Goal: Obtain resource: Download file/media

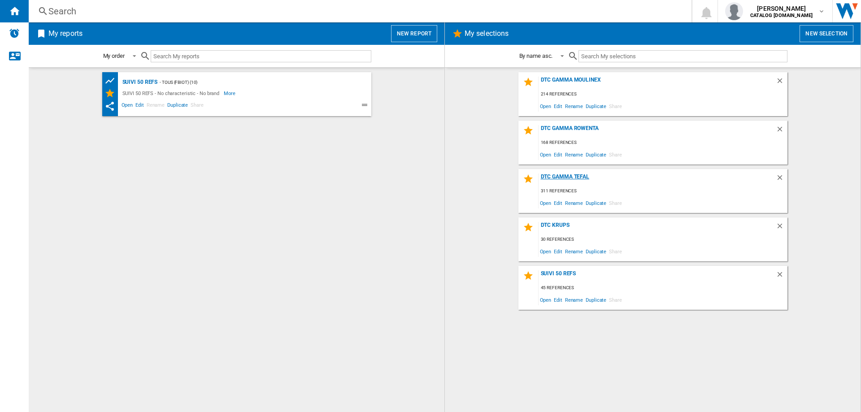
click at [566, 178] on div "DTC GAMMA TEFAL" at bounding box center [657, 180] width 237 height 12
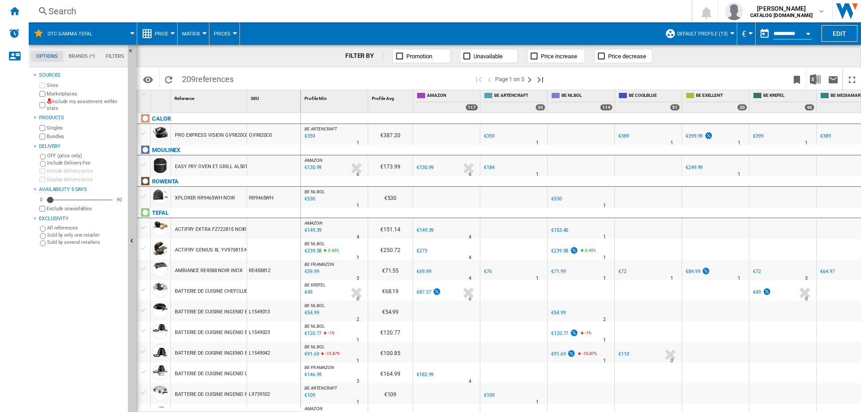
click at [719, 36] on span "Default profile (13)" at bounding box center [702, 34] width 51 height 6
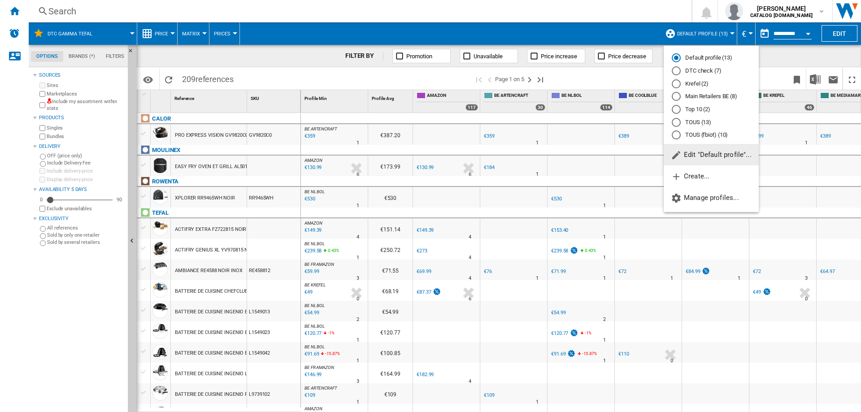
click at [677, 71] on div "DTC check (7)" at bounding box center [676, 70] width 9 height 9
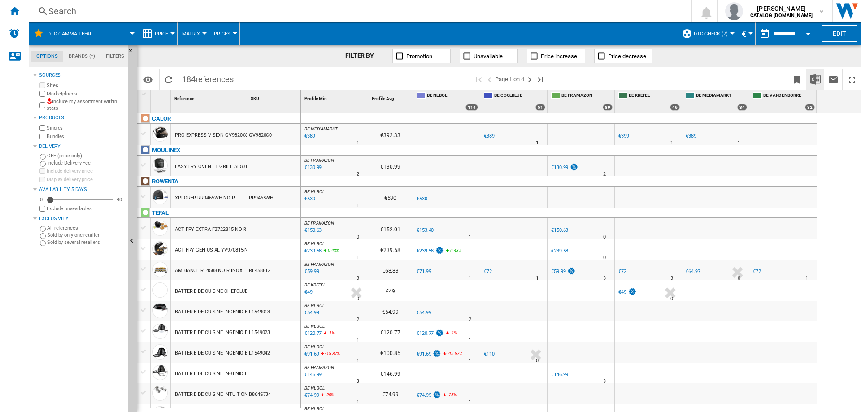
click at [816, 83] on img "Download in Excel" at bounding box center [815, 79] width 11 height 11
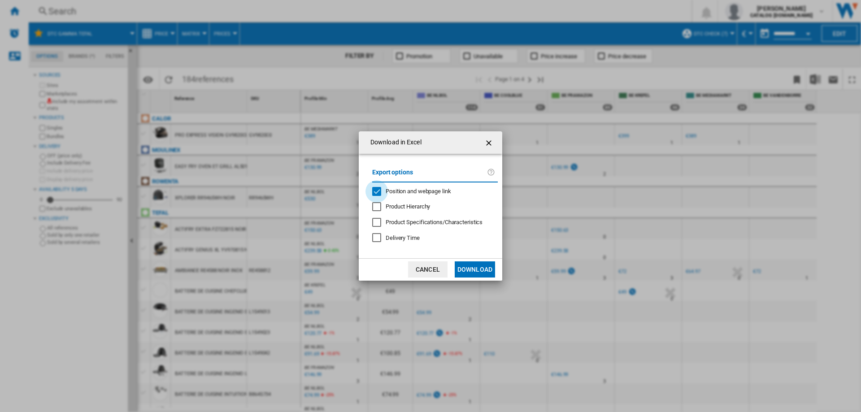
click at [376, 190] on div "Position and webpage link" at bounding box center [376, 191] width 9 height 9
click at [473, 271] on button "Download" at bounding box center [475, 269] width 40 height 16
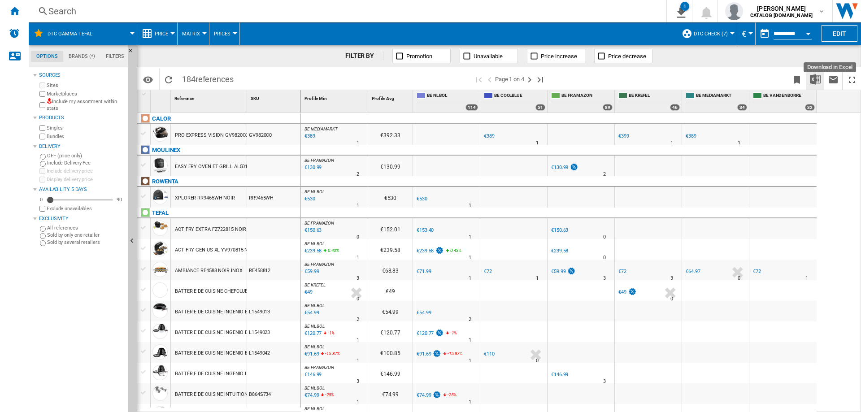
click at [814, 80] on img "Download in Excel" at bounding box center [815, 79] width 11 height 11
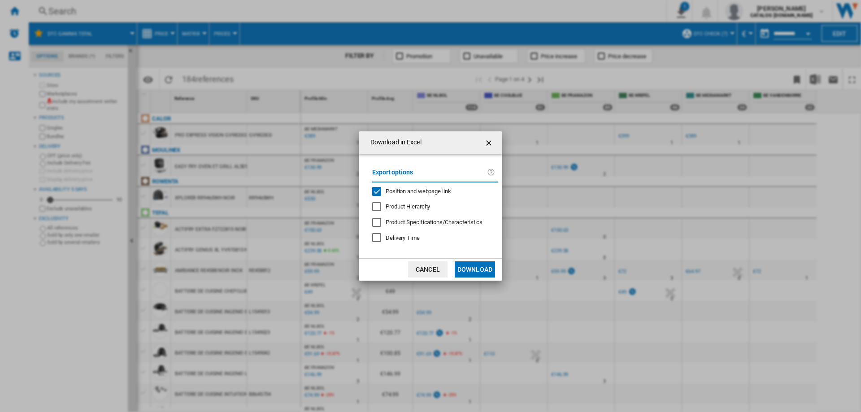
click at [379, 191] on div "Position and webpage link" at bounding box center [376, 191] width 9 height 9
click at [483, 269] on button "Download" at bounding box center [475, 269] width 40 height 16
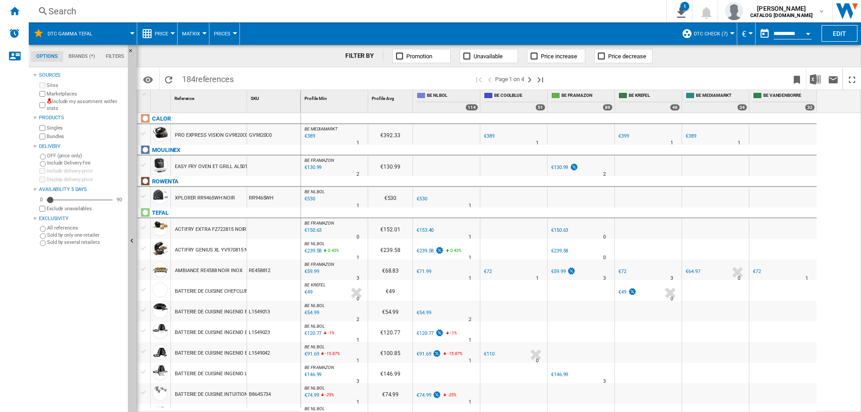
click at [115, 36] on span at bounding box center [118, 33] width 27 height 22
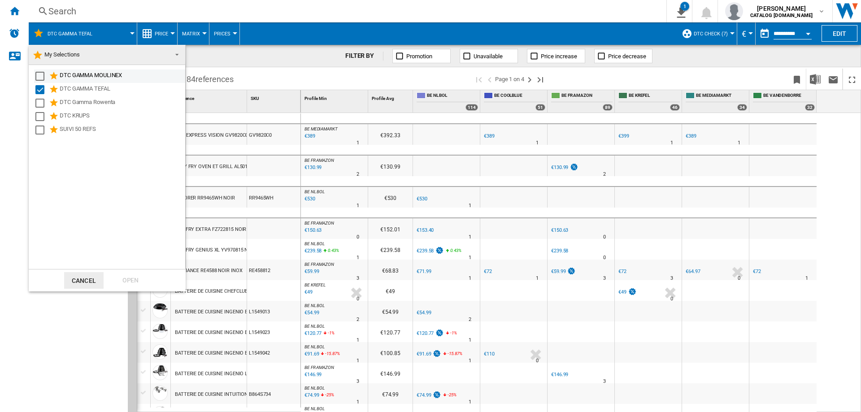
click at [42, 79] on div "Select" at bounding box center [39, 76] width 9 height 9
click at [39, 91] on div "Select" at bounding box center [39, 89] width 9 height 9
click at [129, 281] on div "Open" at bounding box center [130, 280] width 39 height 17
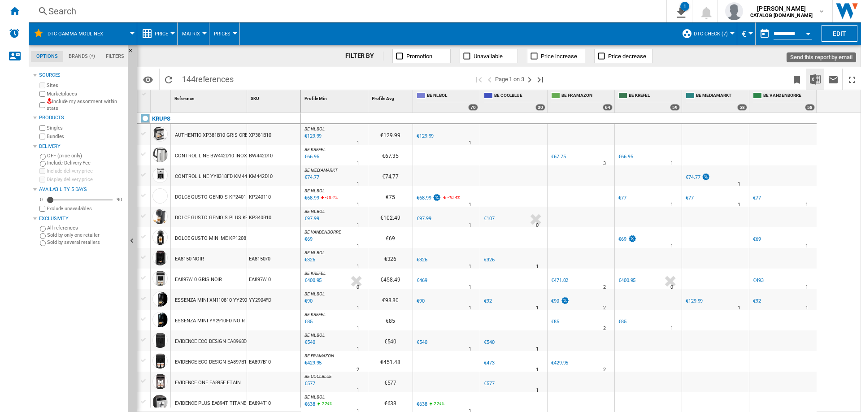
click at [814, 74] on img "Download in Excel" at bounding box center [815, 79] width 11 height 11
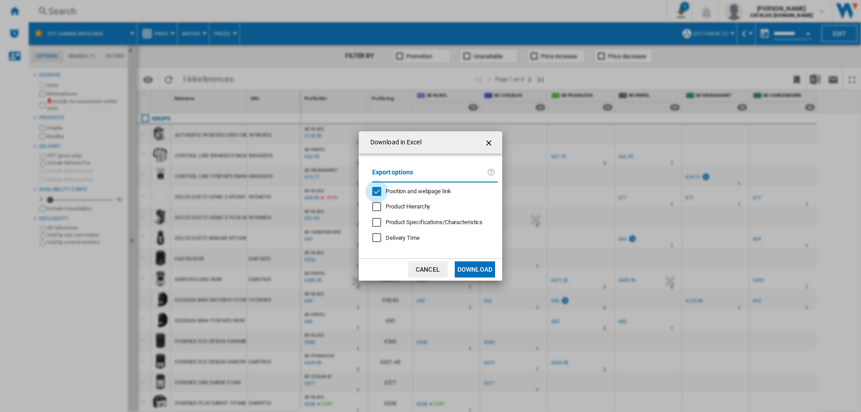
drag, startPoint x: 373, startPoint y: 189, endPoint x: 421, endPoint y: 210, distance: 52.6
click at [374, 189] on div "Position and webpage link" at bounding box center [376, 191] width 9 height 9
click at [470, 270] on button "Download" at bounding box center [475, 269] width 40 height 16
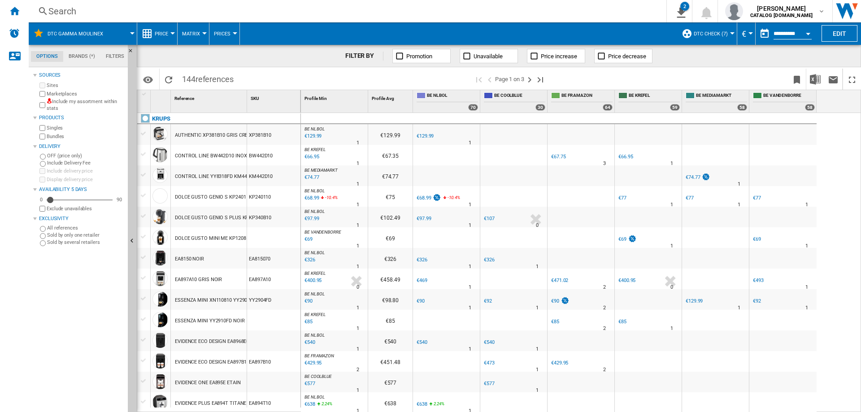
click at [113, 40] on div "DTC GAMMA MOULINEX" at bounding box center [82, 33] width 99 height 22
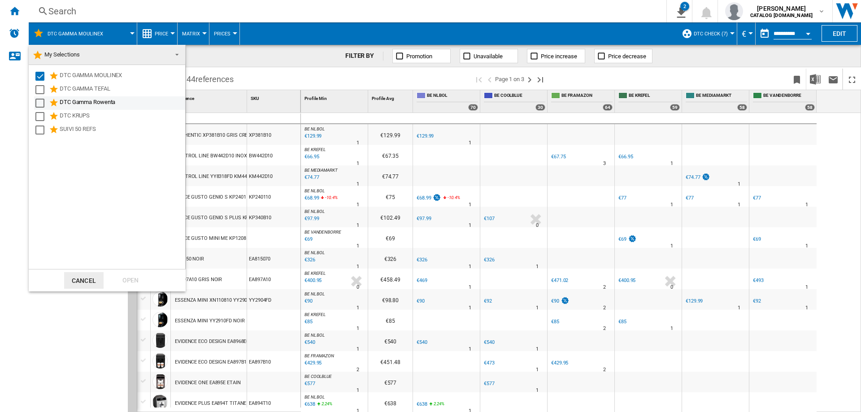
click at [48, 104] on md-checkbox "Select" at bounding box center [41, 103] width 13 height 11
click at [39, 77] on div "Select" at bounding box center [39, 76] width 9 height 9
click at [132, 283] on div "Open" at bounding box center [130, 280] width 39 height 17
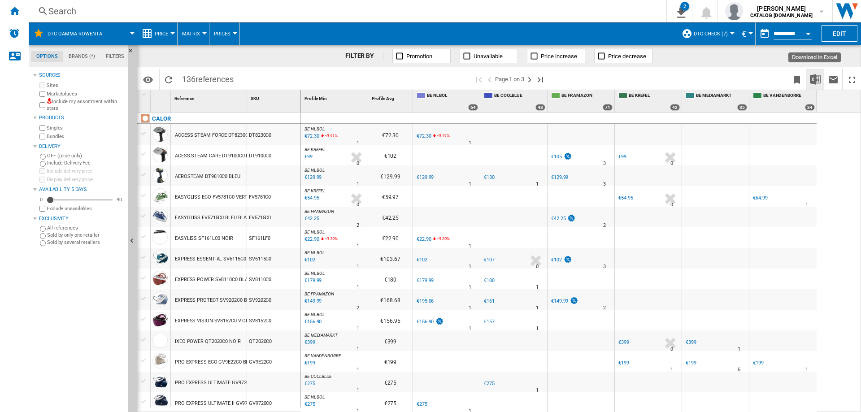
click at [817, 78] on img "Download in Excel" at bounding box center [815, 79] width 11 height 11
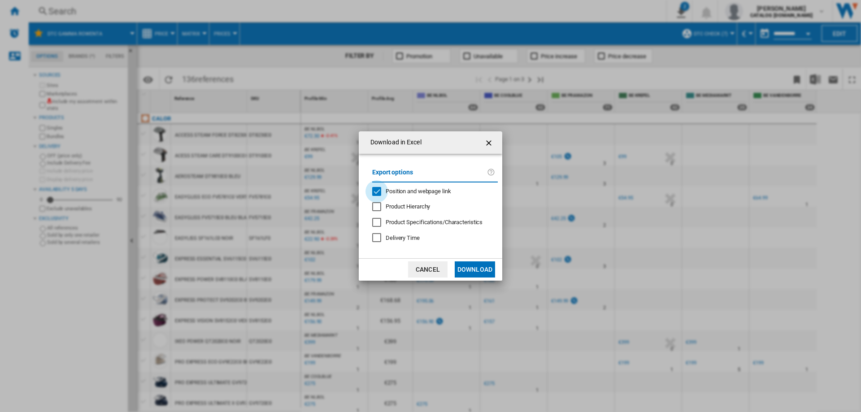
click at [379, 187] on div "Position and webpage link" at bounding box center [376, 191] width 9 height 9
click at [481, 270] on button "Download" at bounding box center [475, 269] width 40 height 16
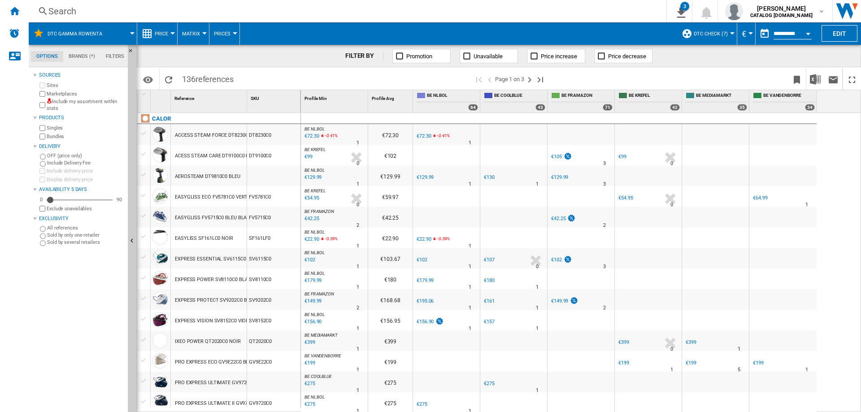
click at [135, 13] on div "Search" at bounding box center [345, 11] width 595 height 13
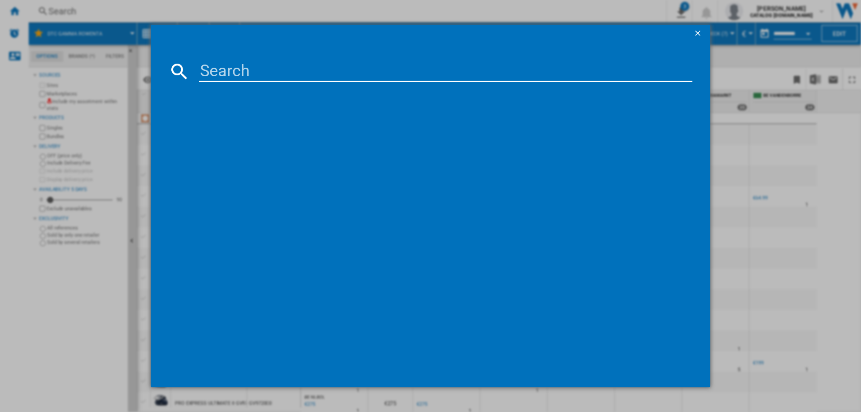
click at [227, 74] on input at bounding box center [445, 72] width 493 height 22
paste input "RR9485WH"
type input "RR9485WH"
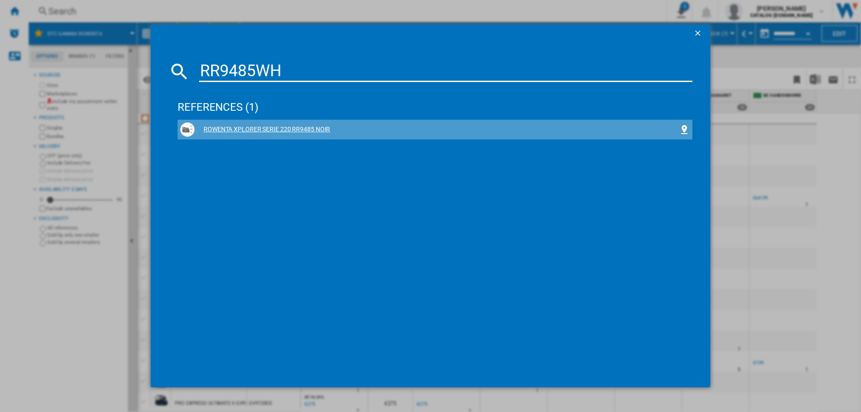
click at [278, 131] on div "ROWENTA XPLORER SERIE 220 RR9485 NOIR" at bounding box center [437, 129] width 484 height 9
